Goal: Information Seeking & Learning: Learn about a topic

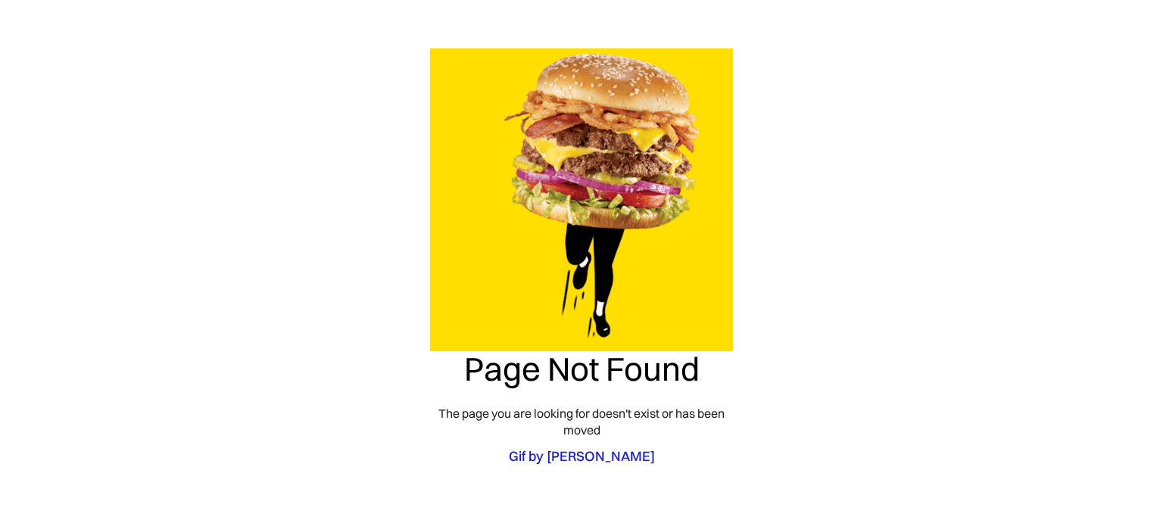
click at [611, 460] on link "Gif by [PERSON_NAME]" at bounding box center [581, 456] width 303 height 20
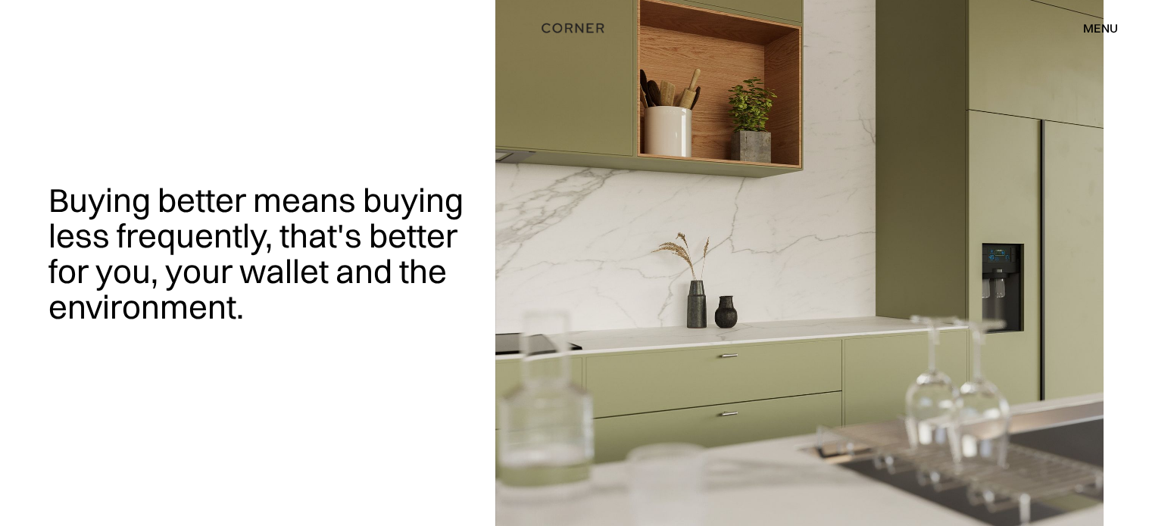
click at [122, 214] on h1 "Buying better means buying less frequently, that's better for you, your wallet …" at bounding box center [262, 253] width 429 height 143
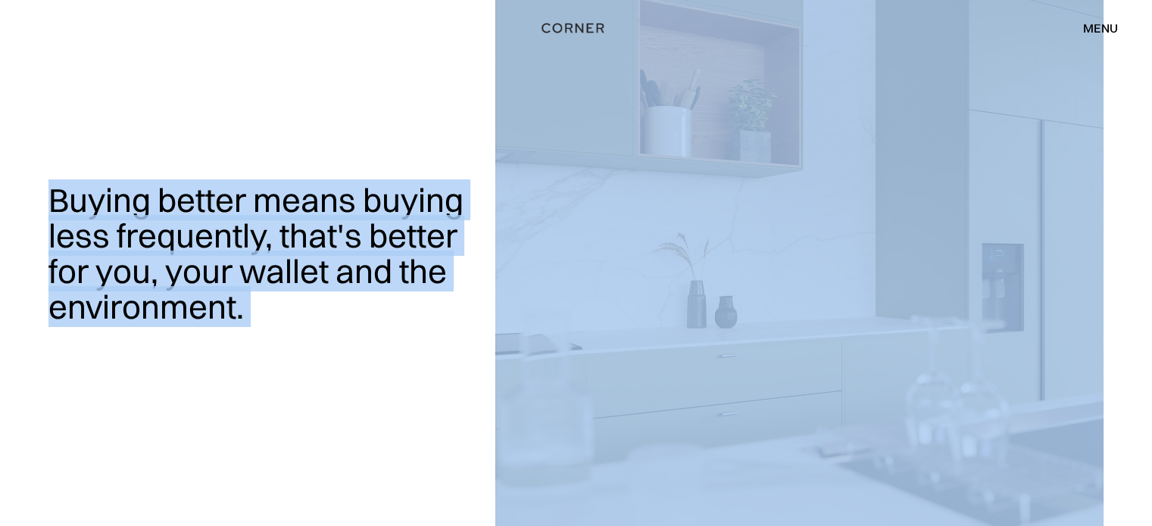
click at [122, 214] on h1 "Buying better means buying less frequently, that's better for you, your wallet …" at bounding box center [262, 253] width 429 height 143
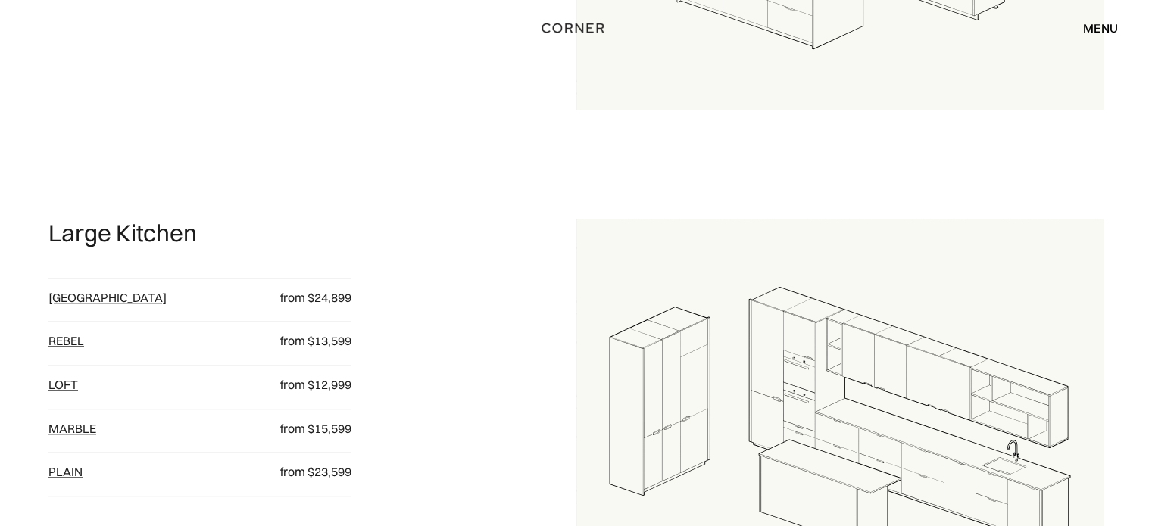
scroll to position [1590, 0]
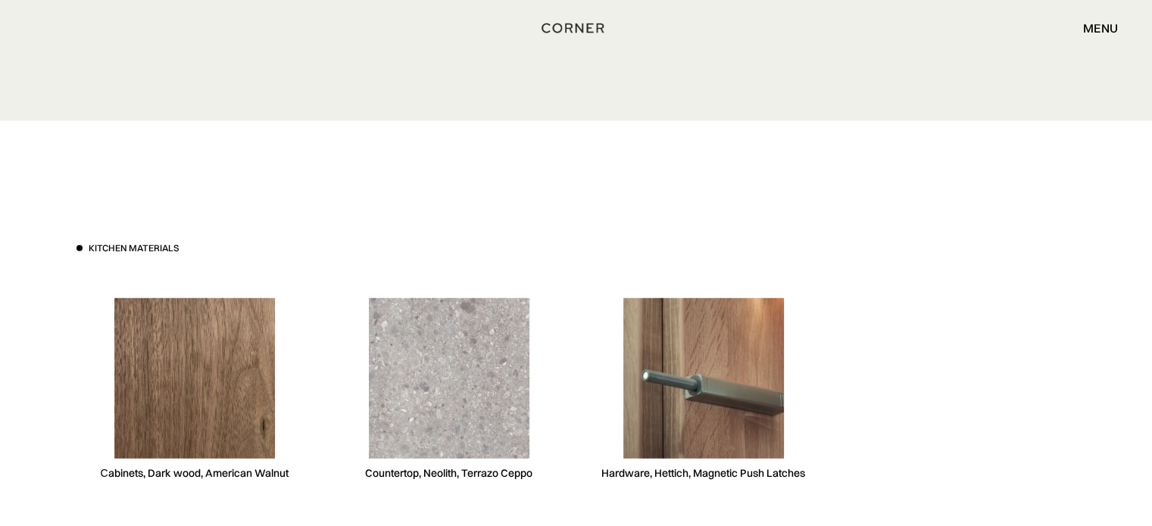
scroll to position [4013, 0]
